Goal: Navigation & Orientation: Find specific page/section

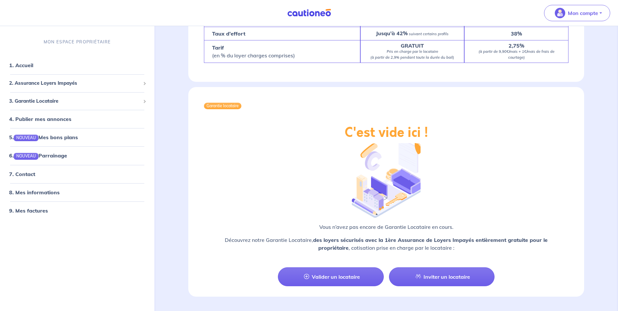
scroll to position [641, 0]
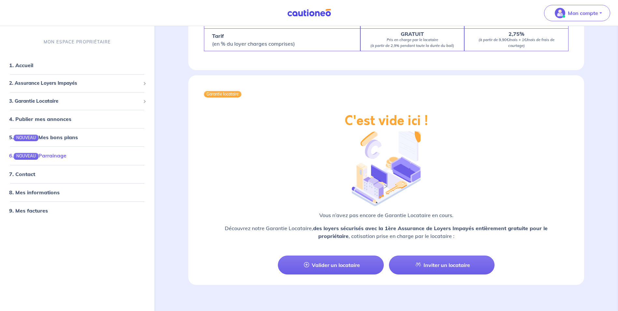
click at [60, 159] on link "6. NOUVEAU Parrainage" at bounding box center [37, 156] width 57 height 7
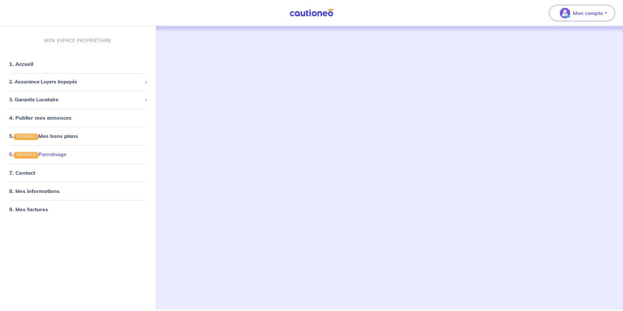
click at [43, 152] on link "6. NOUVEAU Parrainage" at bounding box center [37, 154] width 57 height 7
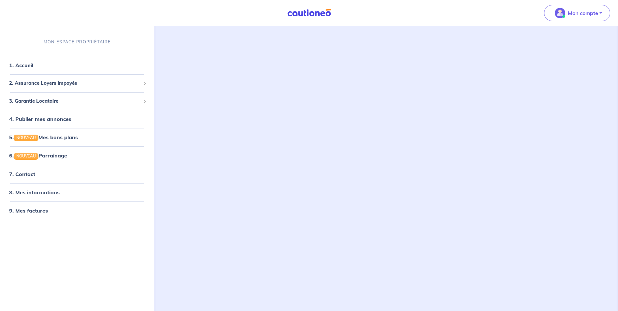
scroll to position [42, 0]
